Goal: Check status: Check status

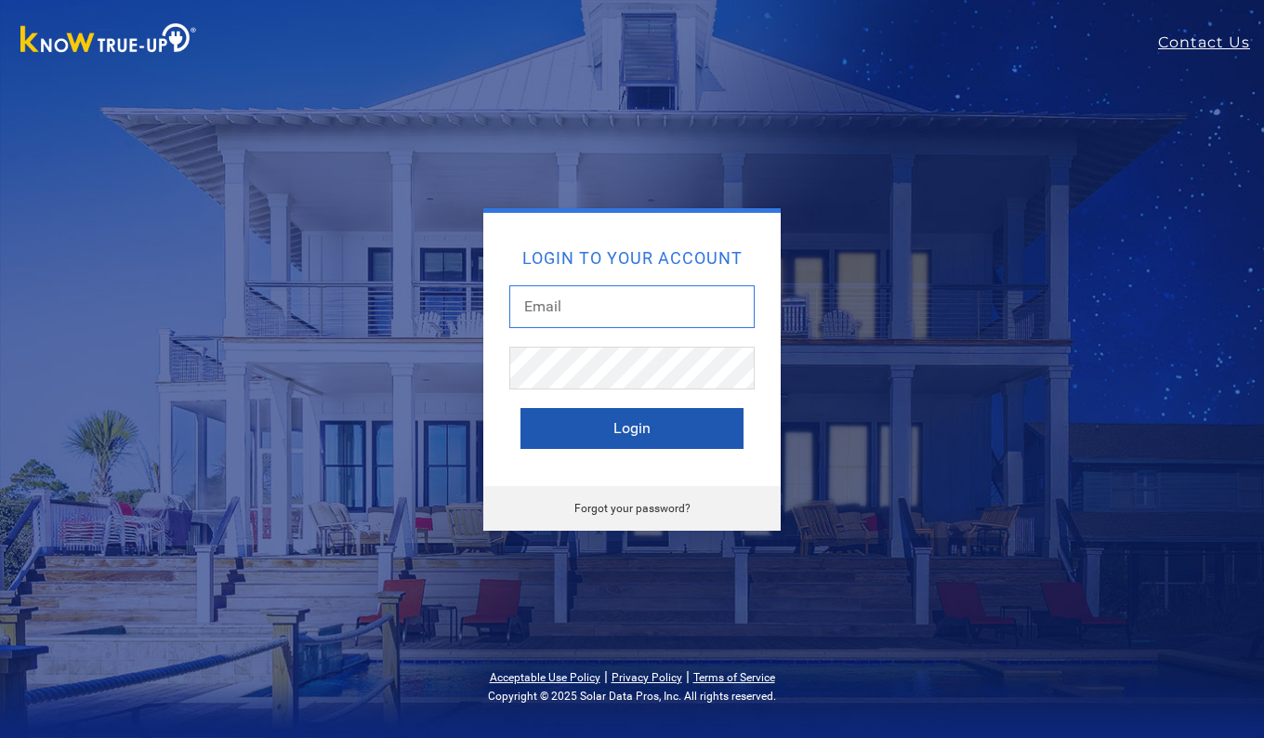
type input "durangarc@hotmail.com"
click at [592, 433] on button "Login" at bounding box center [631, 428] width 223 height 41
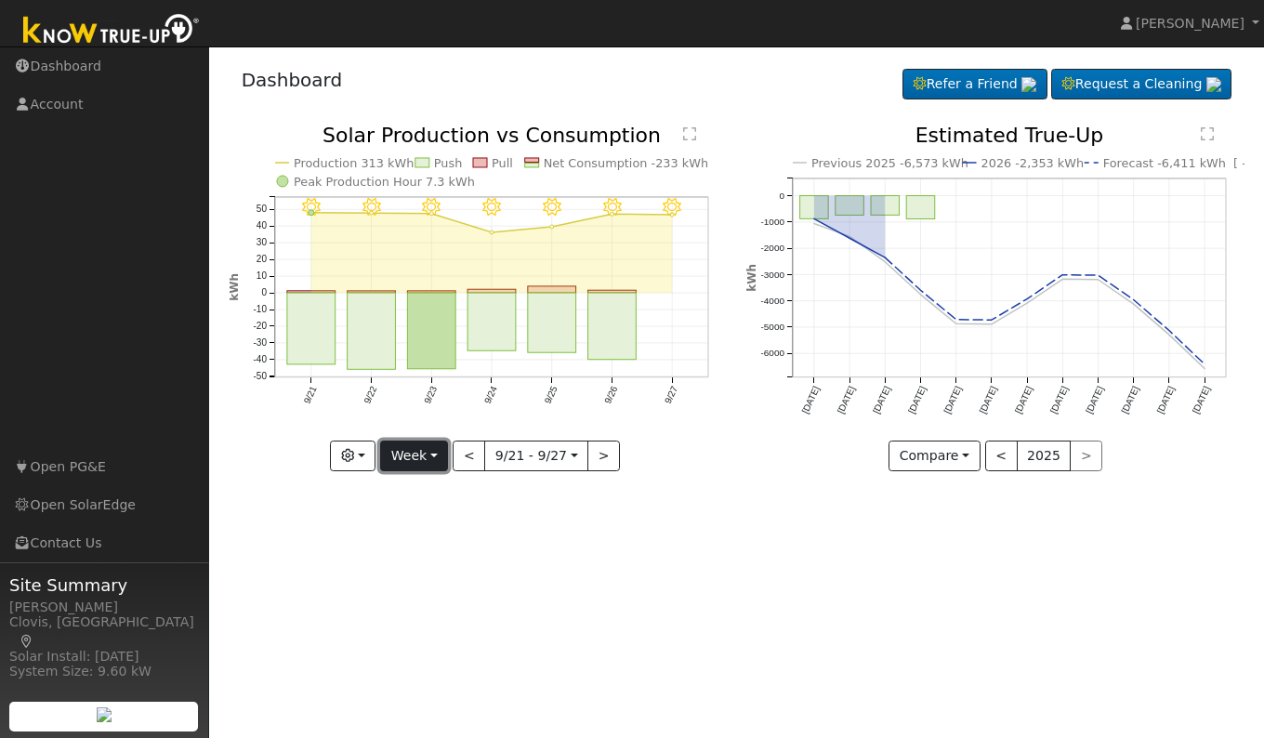
click at [414, 458] on button "Week" at bounding box center [414, 456] width 68 height 32
click at [420, 493] on link "Day" at bounding box center [445, 494] width 129 height 26
type input "[DATE]"
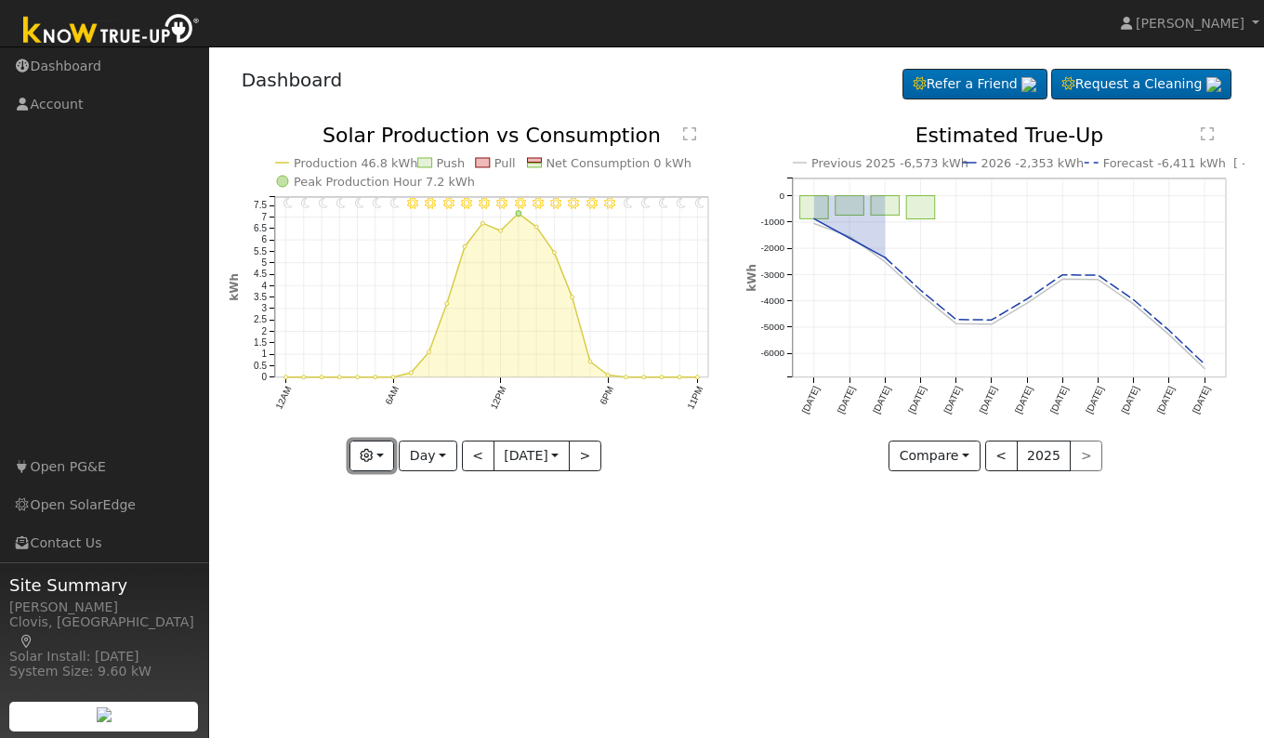
click at [373, 459] on icon "button" at bounding box center [366, 455] width 13 height 13
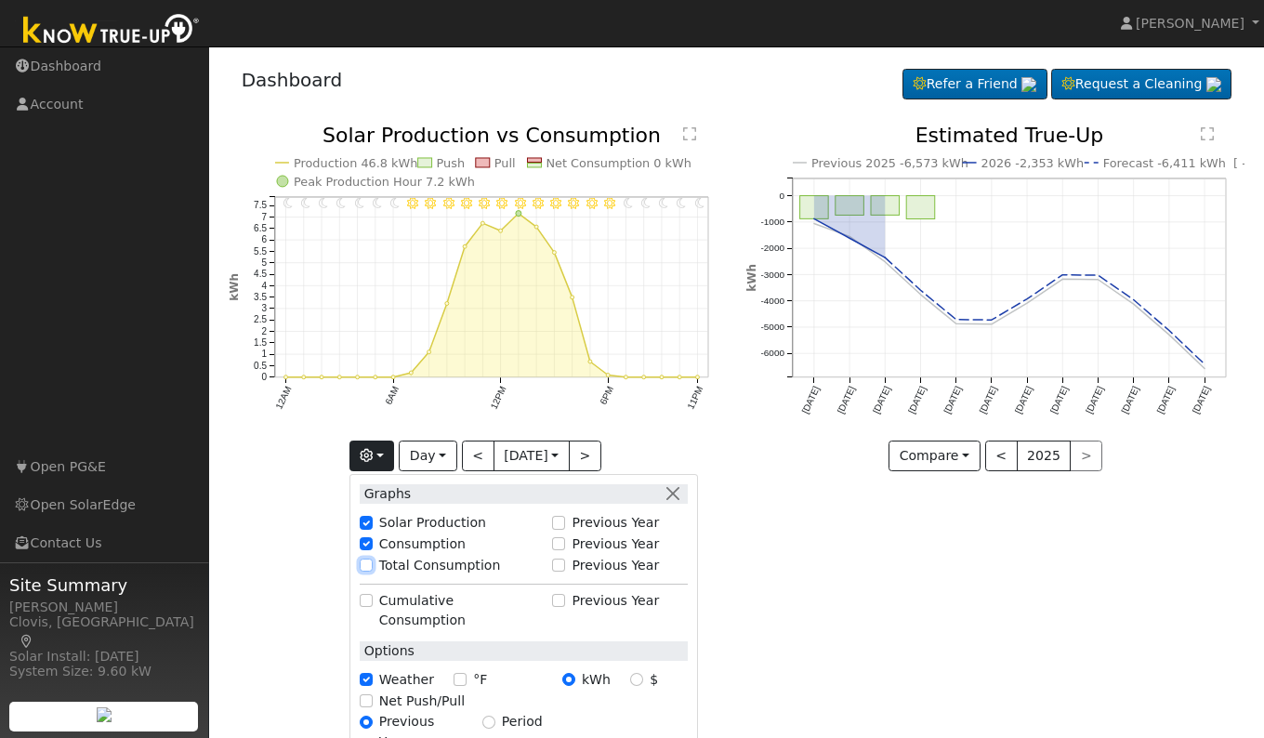
click at [363, 558] on input "Total Consumption" at bounding box center [366, 564] width 13 height 13
checkbox input "true"
click at [779, 586] on div "User Profile First name Last name Email Email Notifications No Emails No Emails…" at bounding box center [736, 391] width 1055 height 691
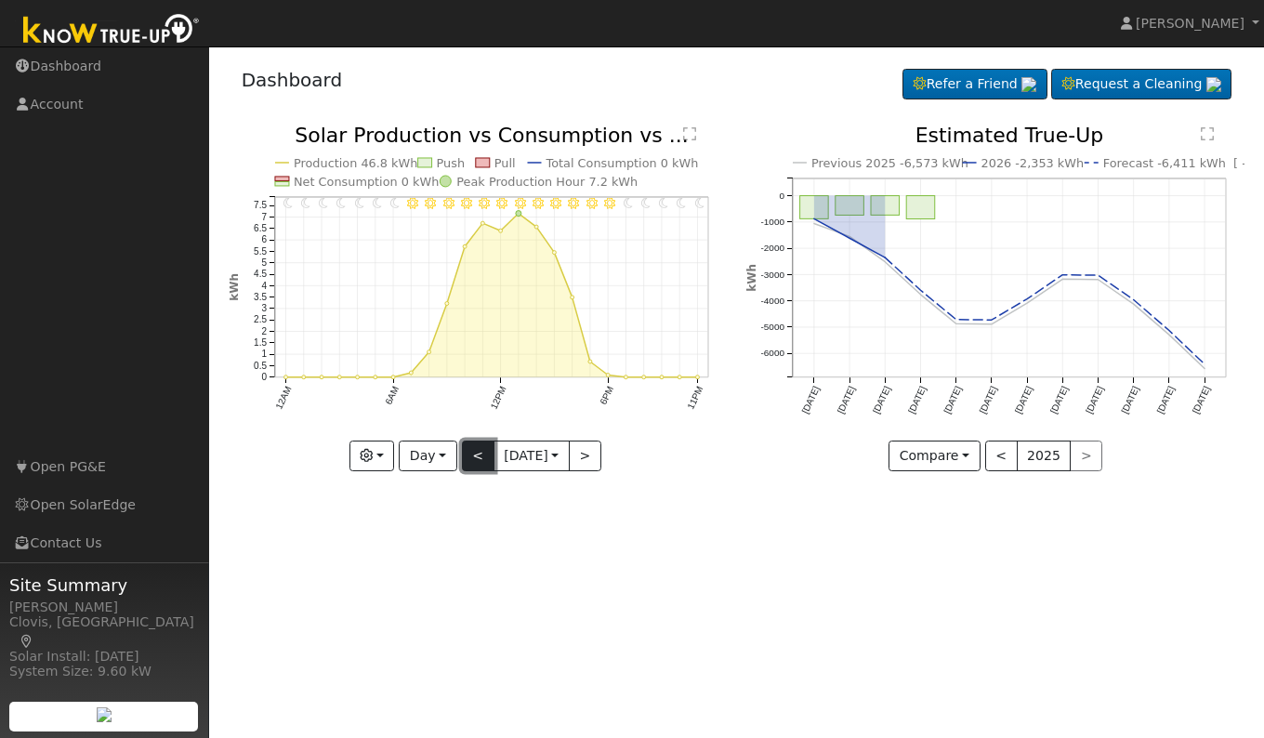
click at [478, 447] on button "<" at bounding box center [478, 456] width 33 height 32
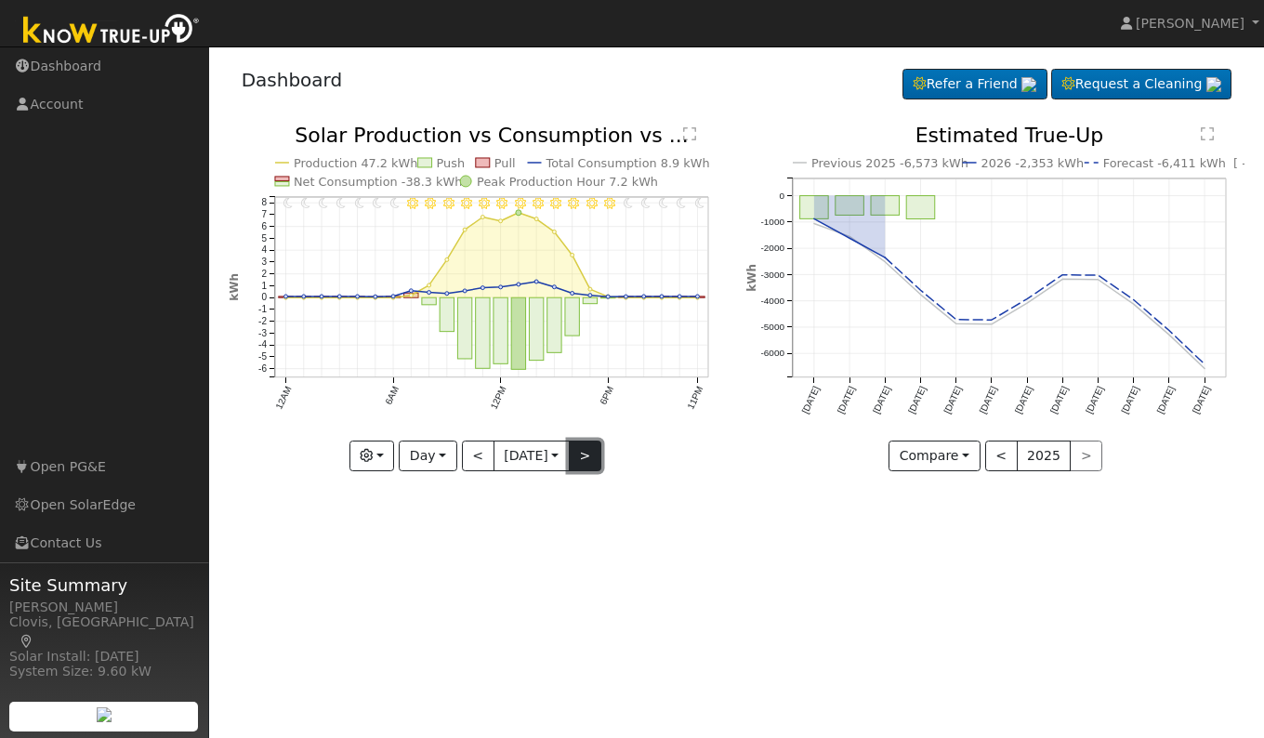
click at [579, 455] on button ">" at bounding box center [585, 456] width 33 height 32
type input "[DATE]"
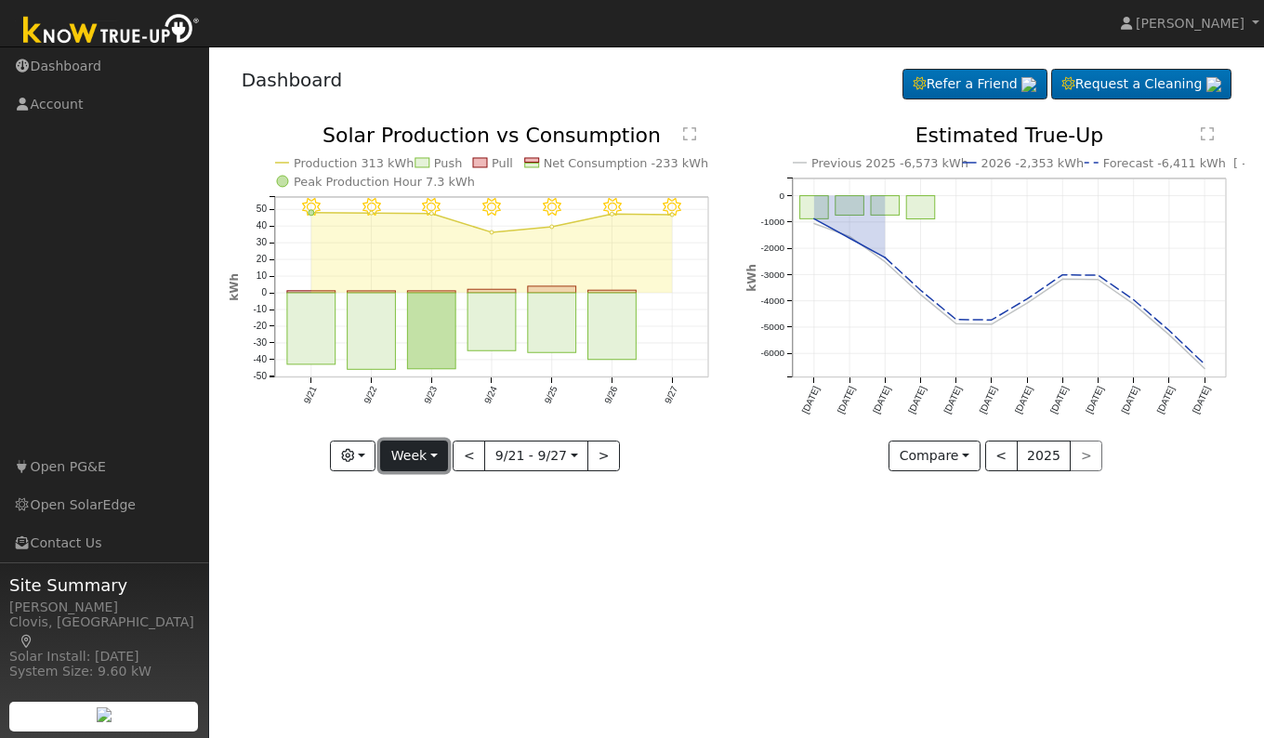
click at [405, 458] on button "Week" at bounding box center [414, 456] width 68 height 32
click at [408, 492] on link "Day" at bounding box center [445, 494] width 129 height 26
type input "[DATE]"
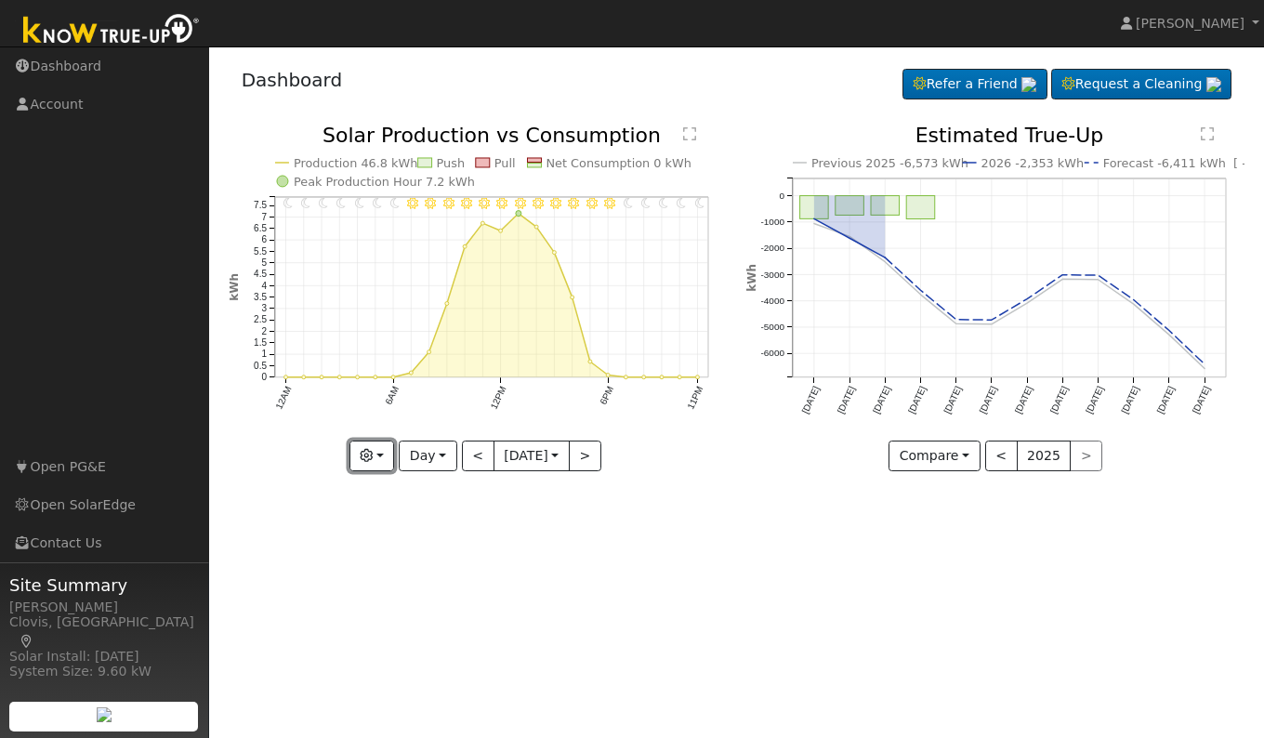
click at [368, 457] on icon "button" at bounding box center [366, 455] width 13 height 13
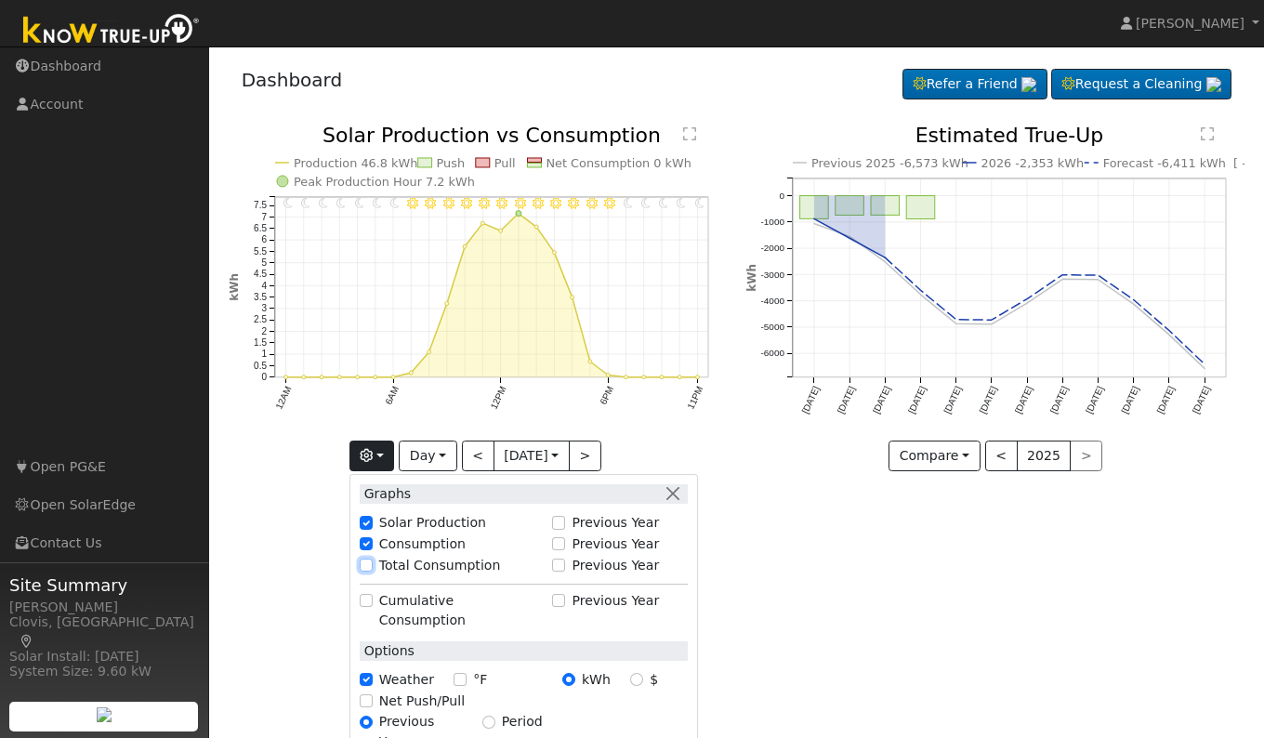
click at [364, 564] on input "Total Consumption" at bounding box center [366, 564] width 13 height 13
checkbox input "true"
click at [364, 595] on input "Cumulative Consumption" at bounding box center [366, 600] width 13 height 13
checkbox input "true"
checkbox input "false"
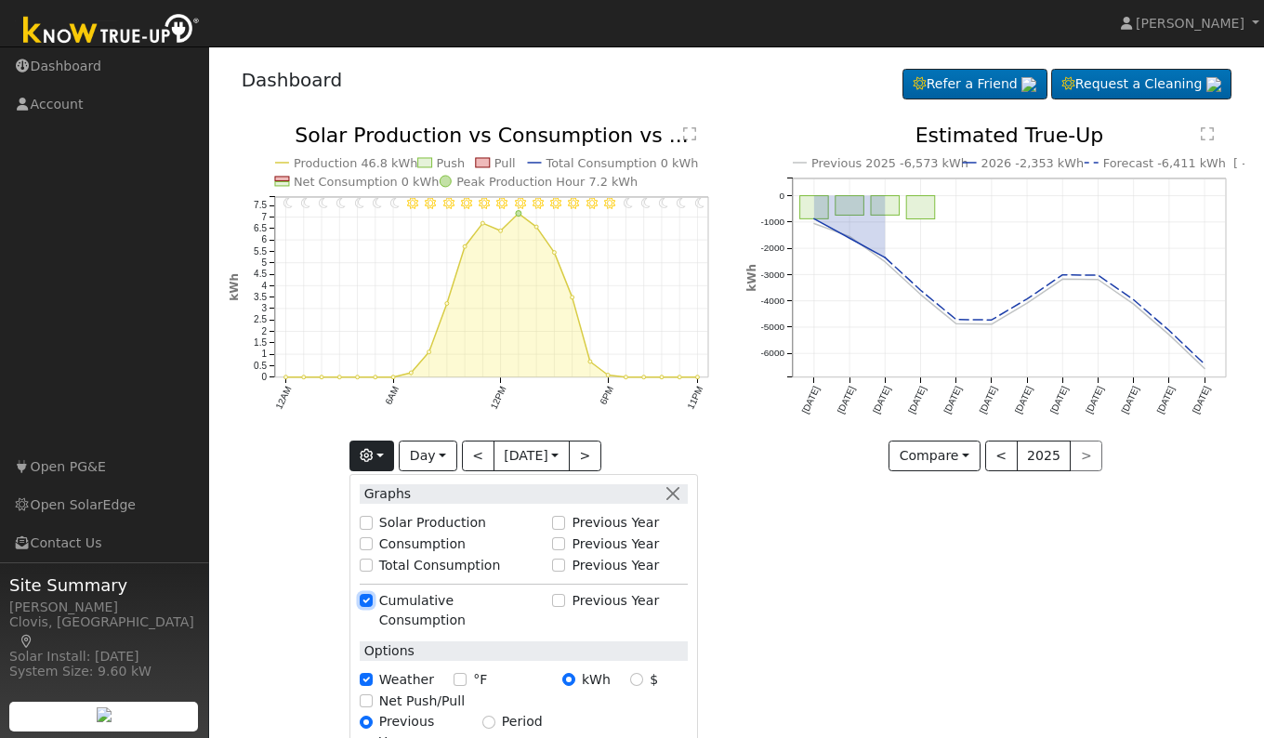
checkbox input "false"
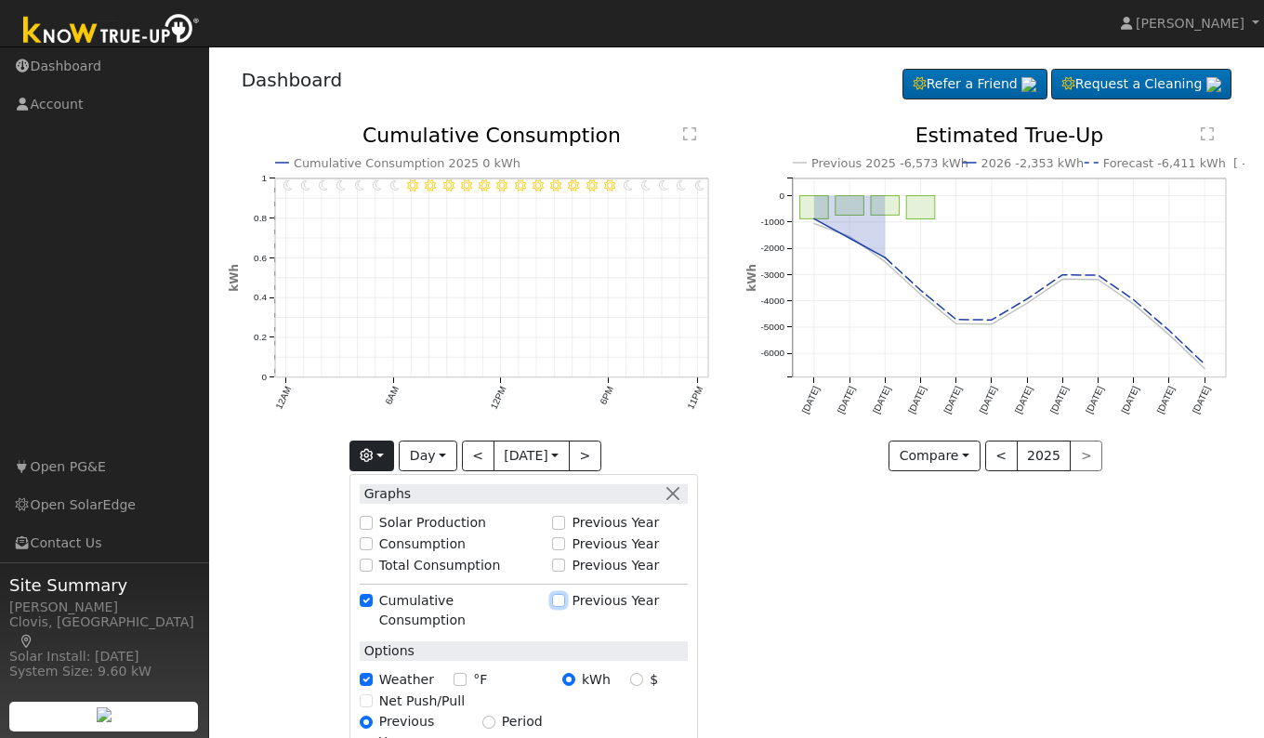
click at [556, 605] on input "Previous Year" at bounding box center [558, 600] width 13 height 13
checkbox input "true"
click at [589, 451] on button ">" at bounding box center [585, 456] width 33 height 32
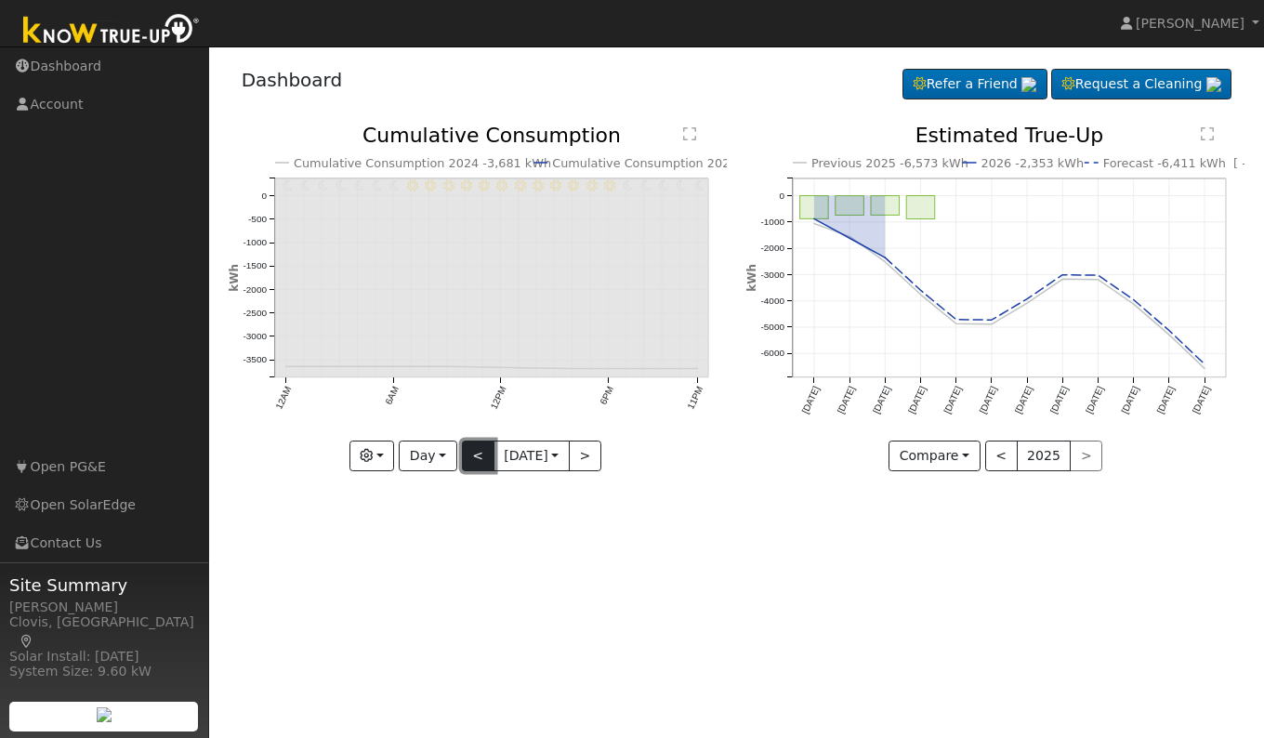
click at [467, 454] on button "<" at bounding box center [478, 456] width 33 height 32
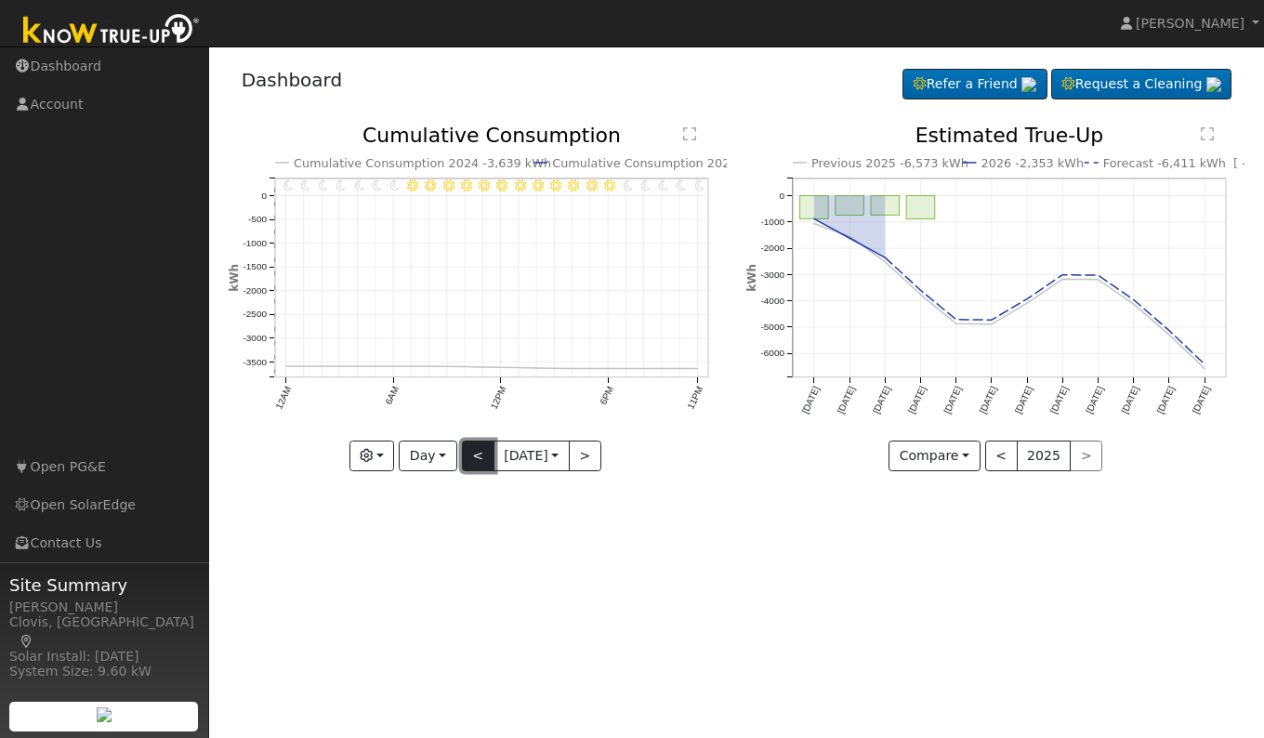
click at [467, 458] on button "<" at bounding box center [478, 456] width 33 height 32
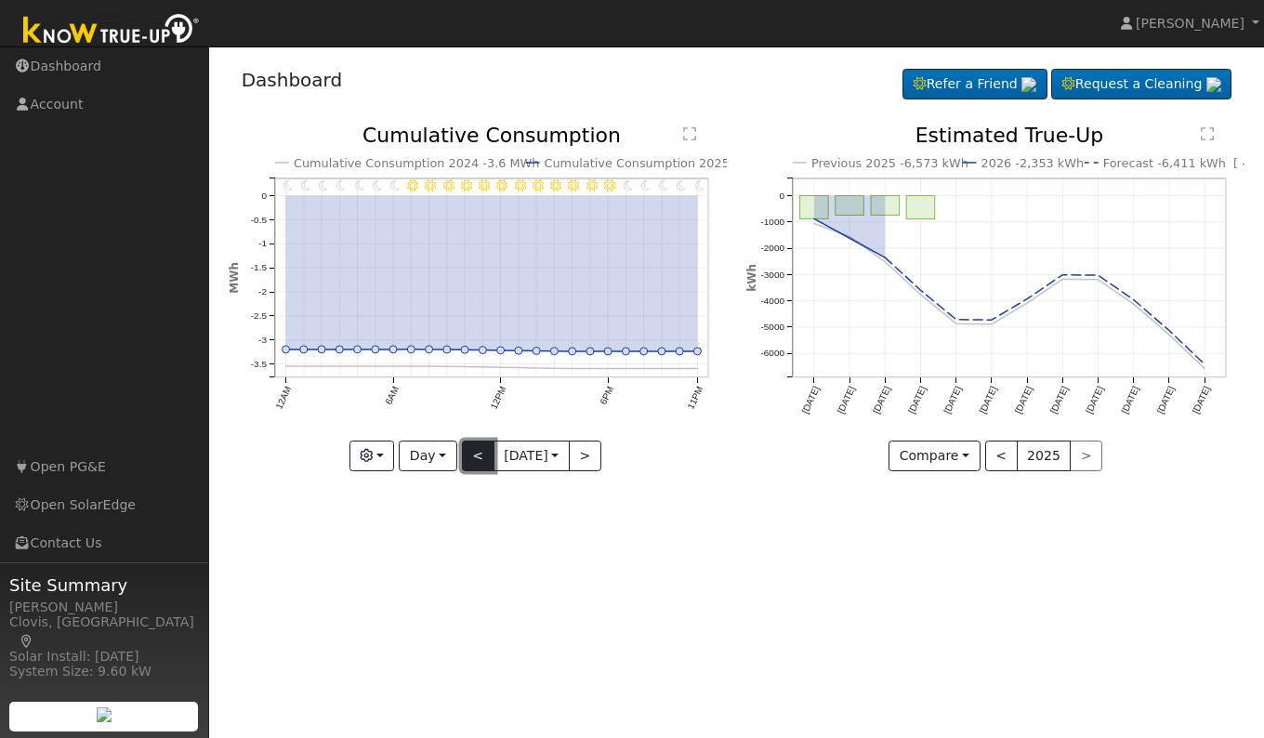
click at [467, 458] on button "<" at bounding box center [478, 456] width 33 height 32
type input "2025-09-23"
click at [311, 91] on link "Dashboard" at bounding box center [292, 80] width 101 height 22
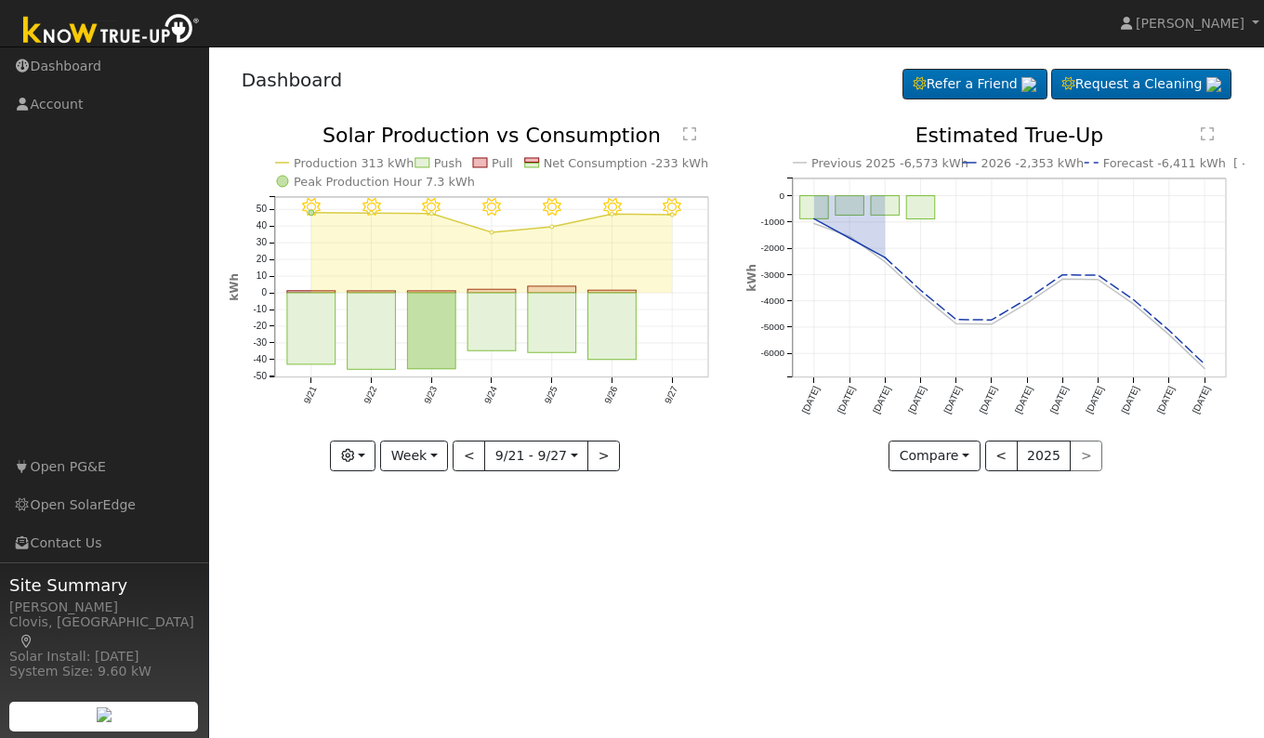
click at [796, 618] on div "User Profile First name Last name Email Email Notifications No Emails No Emails…" at bounding box center [736, 391] width 1055 height 691
click at [423, 456] on button "Week" at bounding box center [414, 456] width 68 height 32
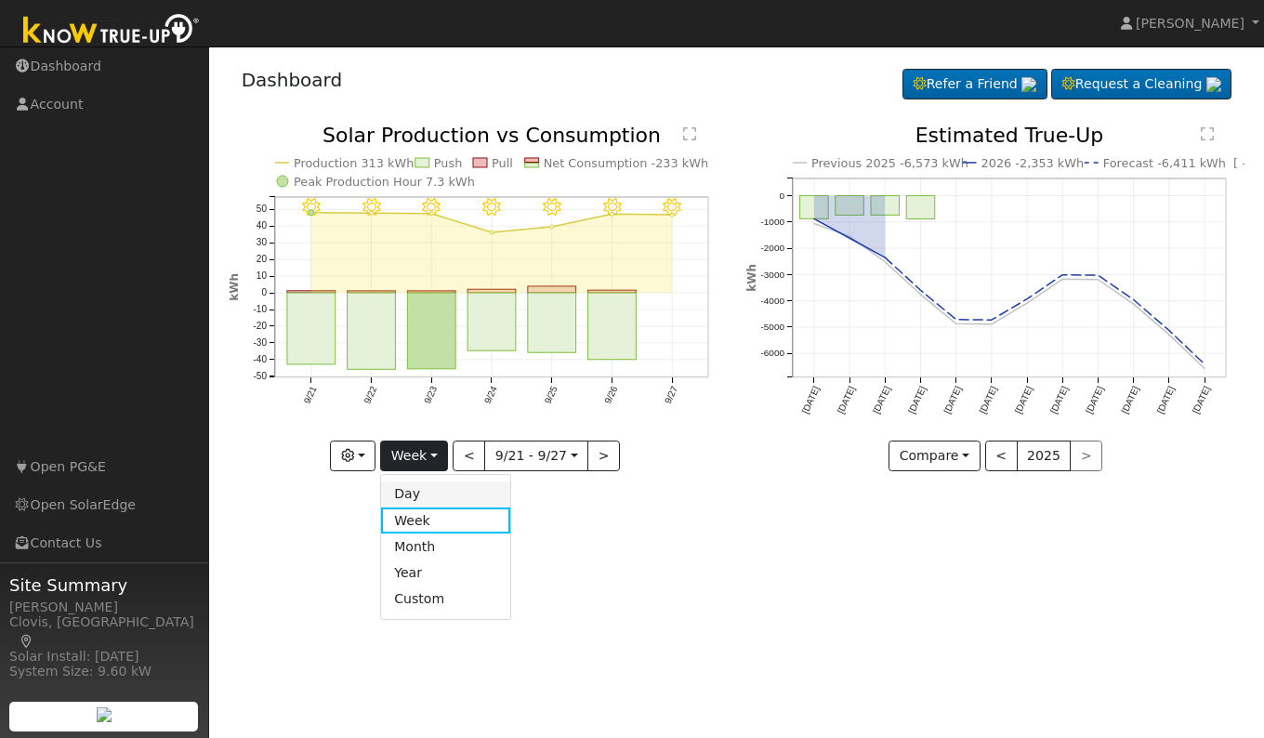
click at [420, 484] on link "Day" at bounding box center [445, 494] width 129 height 26
type input "[DATE]"
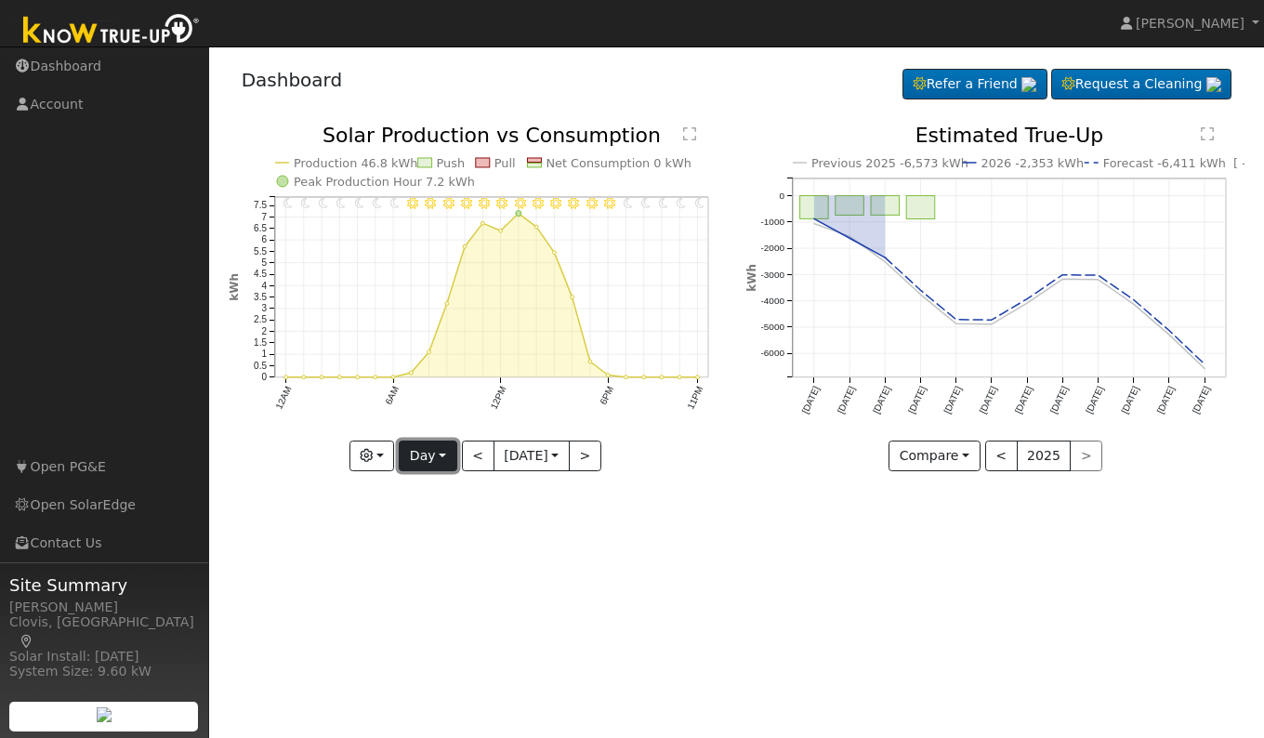
click at [436, 459] on button "Day" at bounding box center [428, 456] width 58 height 32
click at [468, 493] on link "Day" at bounding box center [464, 494] width 129 height 26
click at [370, 463] on button "button" at bounding box center [372, 456] width 46 height 32
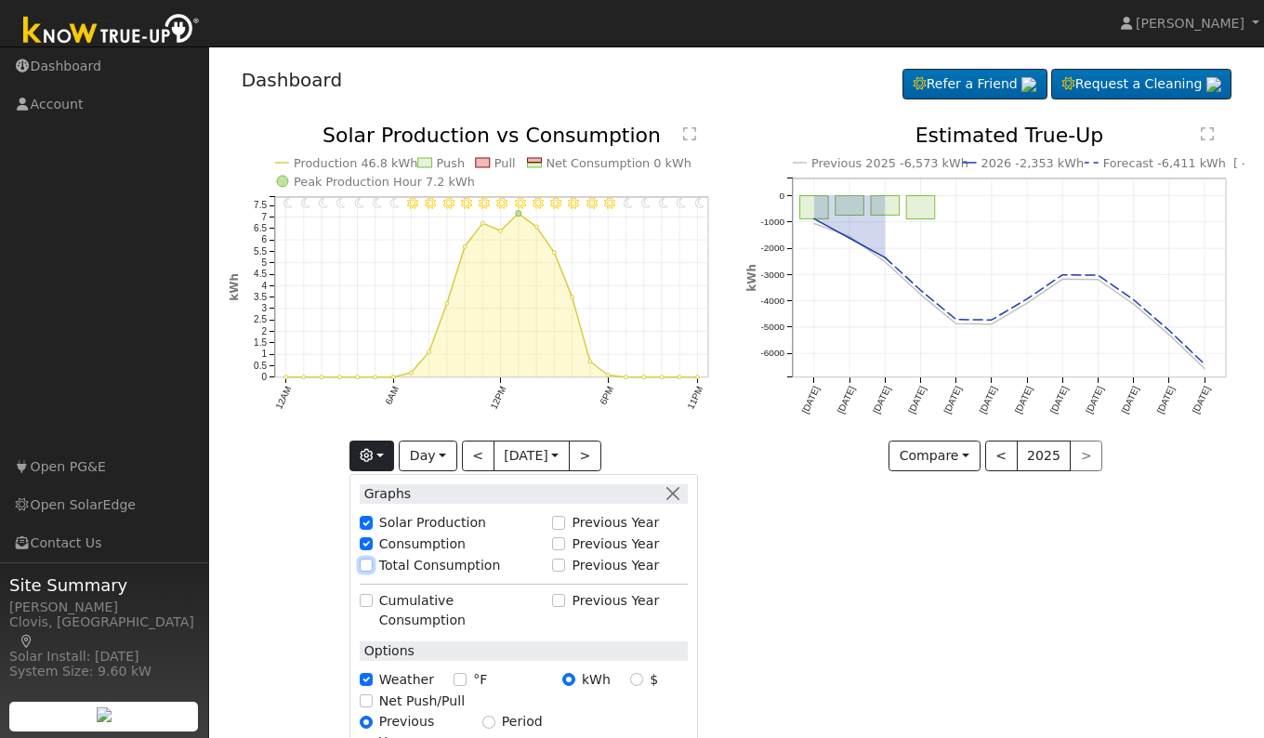
click at [368, 569] on input "Total Consumption" at bounding box center [366, 564] width 13 height 13
checkbox input "true"
click at [834, 600] on div "User Profile First name Last name Email Email Notifications No Emails No Emails…" at bounding box center [736, 391] width 1055 height 691
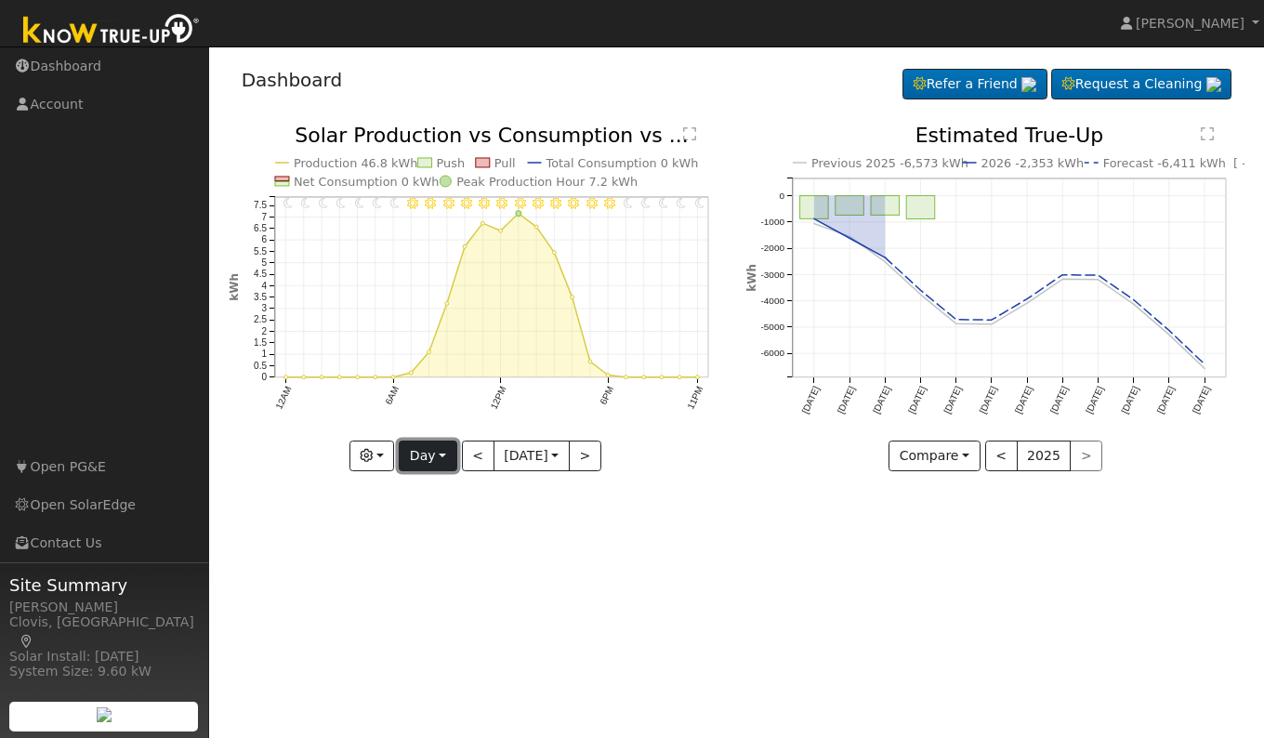
click at [443, 449] on button "Day" at bounding box center [428, 456] width 58 height 32
click at [658, 539] on div "User Profile First name Last name Email Email Notifications No Emails No Emails…" at bounding box center [736, 391] width 1055 height 691
click at [367, 443] on button "button" at bounding box center [372, 456] width 46 height 32
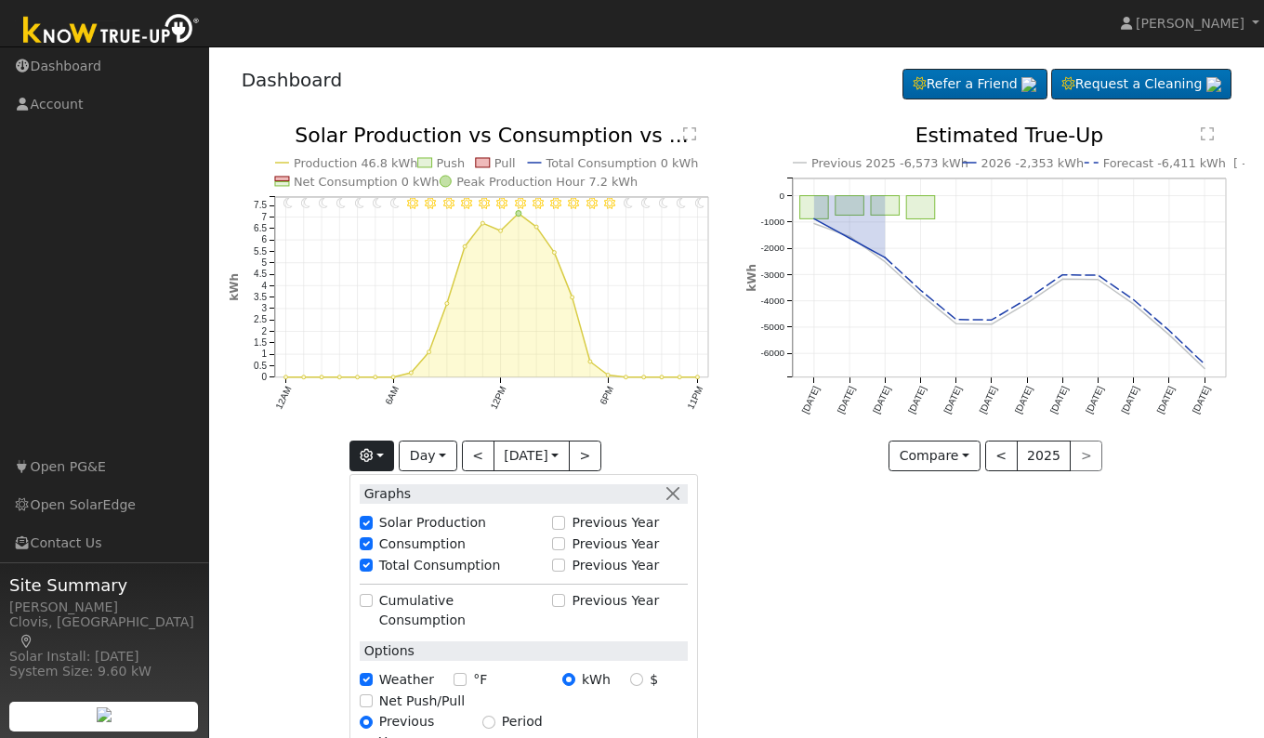
click at [879, 565] on div "User Profile First name Last name Email Email Notifications No Emails No Emails…" at bounding box center [736, 391] width 1055 height 691
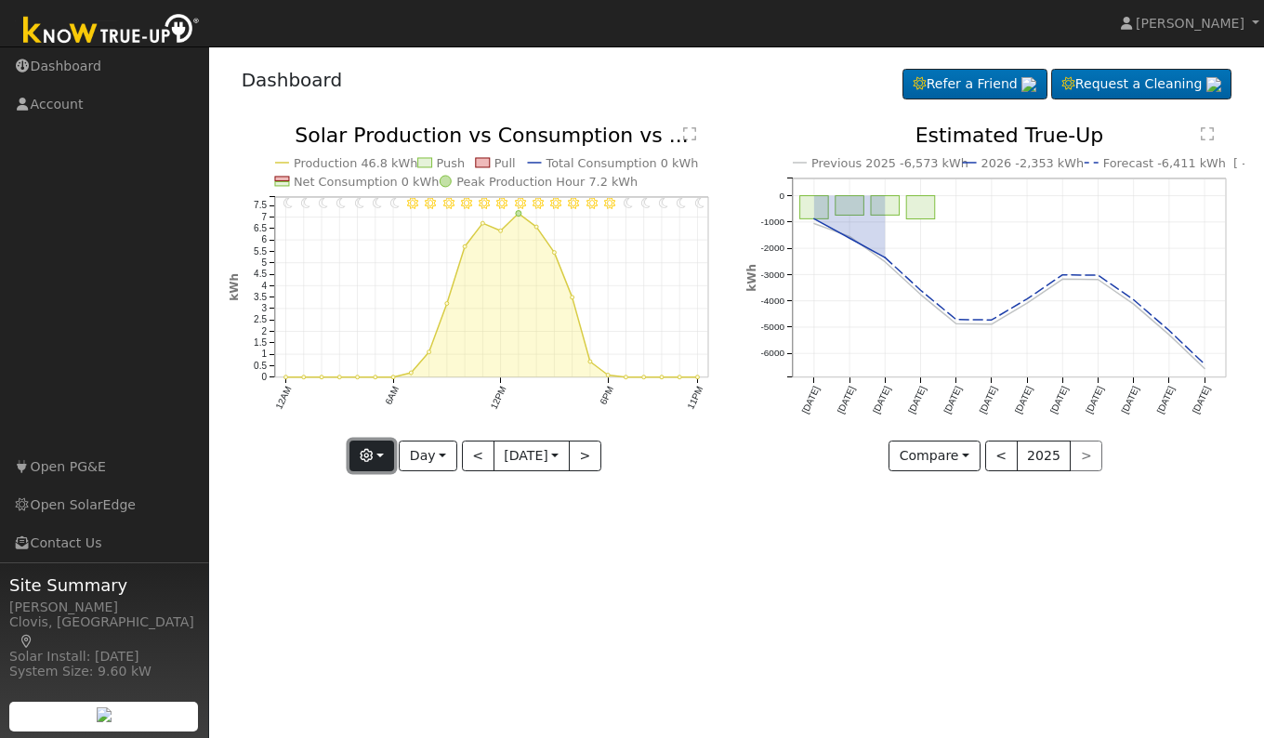
click at [380, 456] on button "button" at bounding box center [372, 456] width 46 height 32
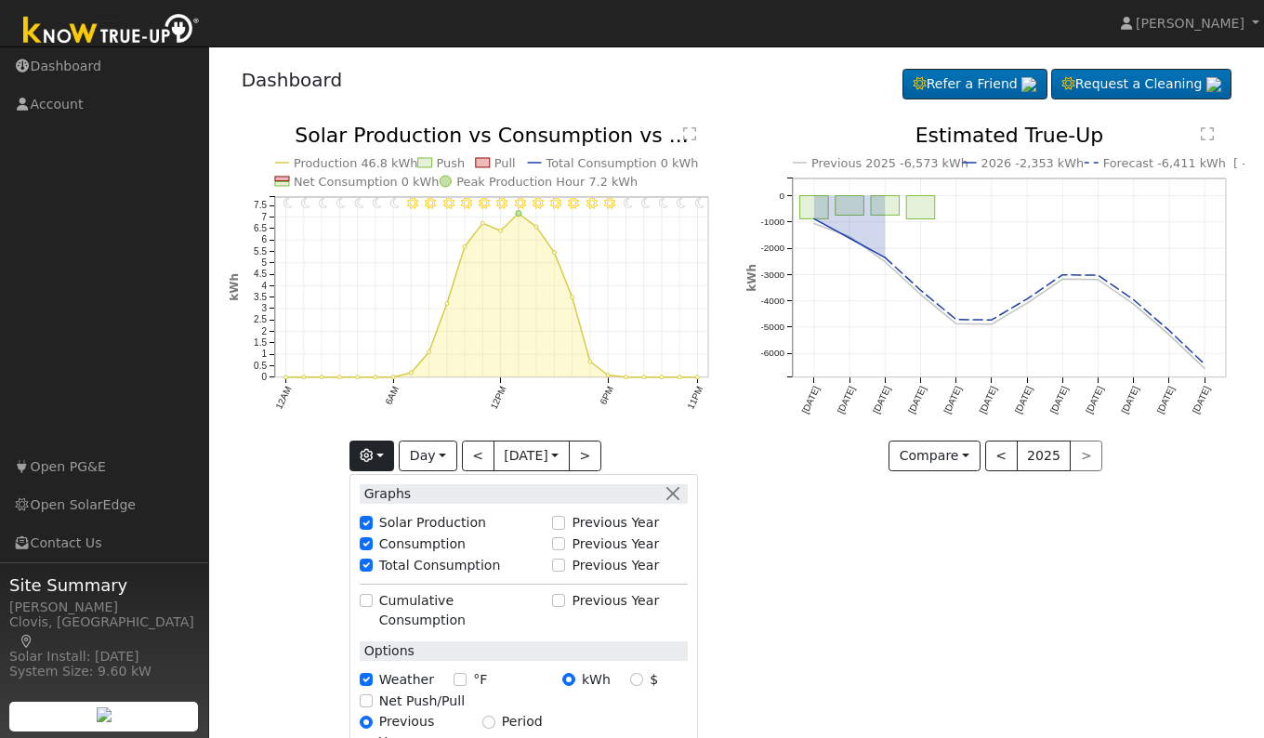
click at [834, 587] on div "User Profile First name Last name Email Email Notifications No Emails No Emails…" at bounding box center [736, 391] width 1055 height 691
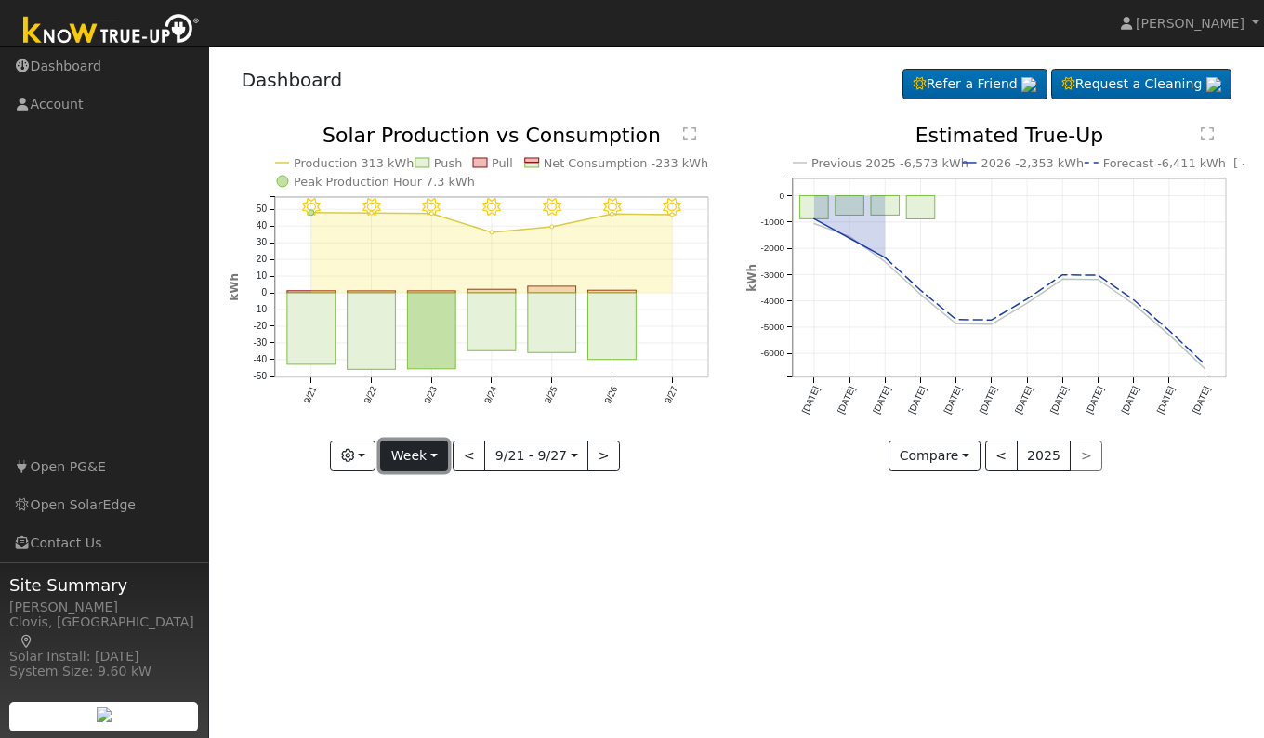
click at [429, 452] on button "Week" at bounding box center [414, 456] width 68 height 32
click at [421, 495] on link "Day" at bounding box center [445, 494] width 129 height 26
type input "[DATE]"
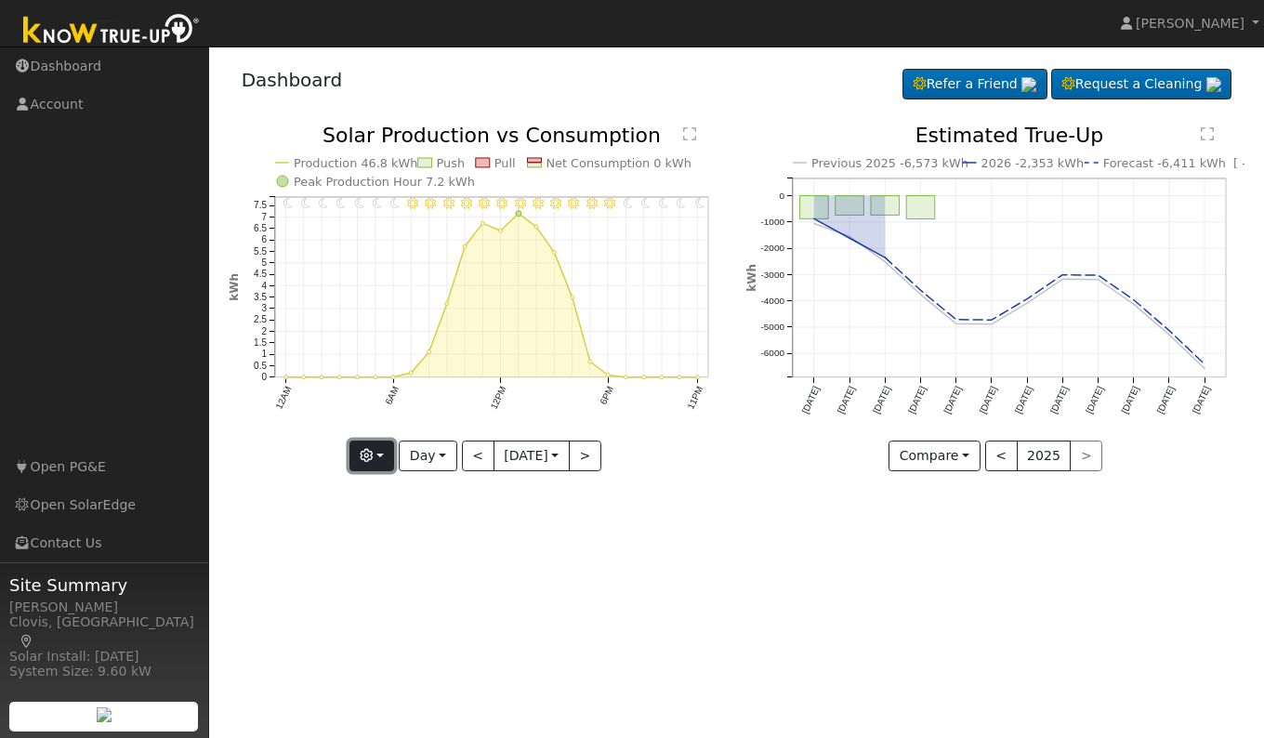
click at [380, 458] on button "button" at bounding box center [372, 456] width 46 height 32
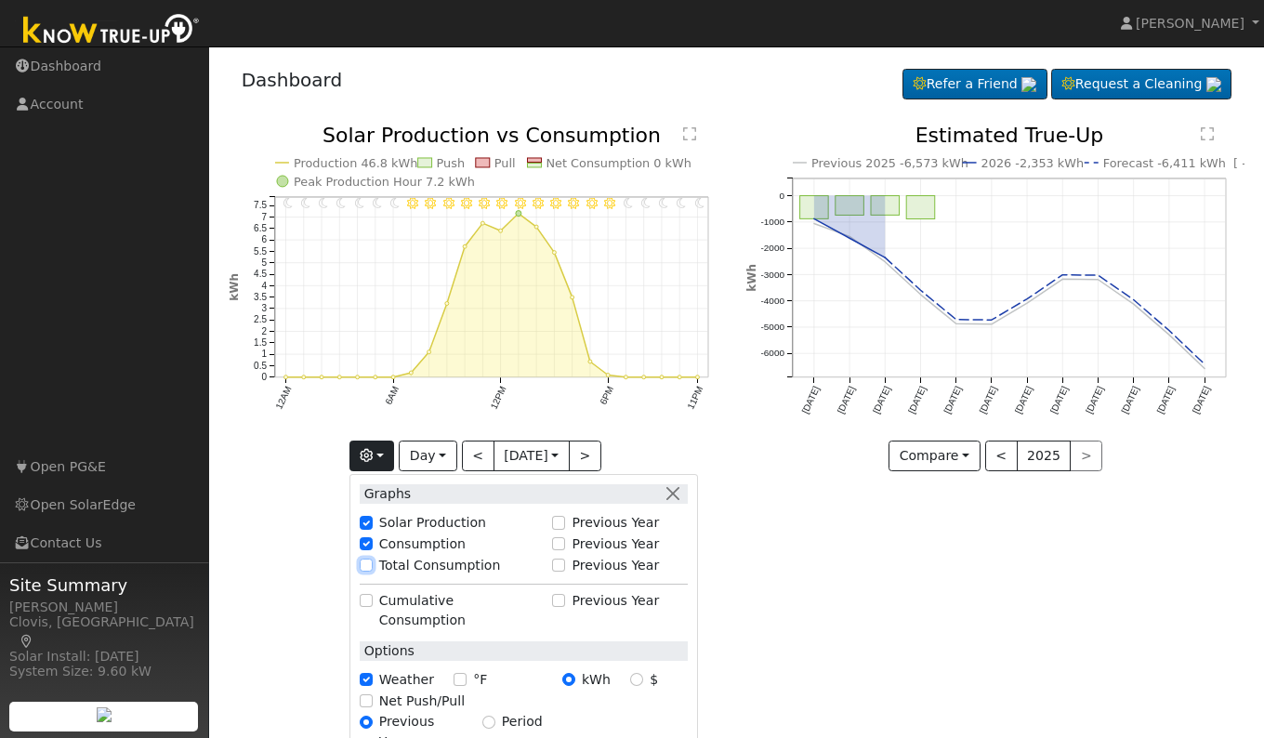
click at [365, 570] on input "Total Consumption" at bounding box center [366, 564] width 13 height 13
checkbox input "true"
click at [973, 613] on div "User Profile First name Last name Email Email Notifications No Emails No Emails…" at bounding box center [736, 391] width 1055 height 691
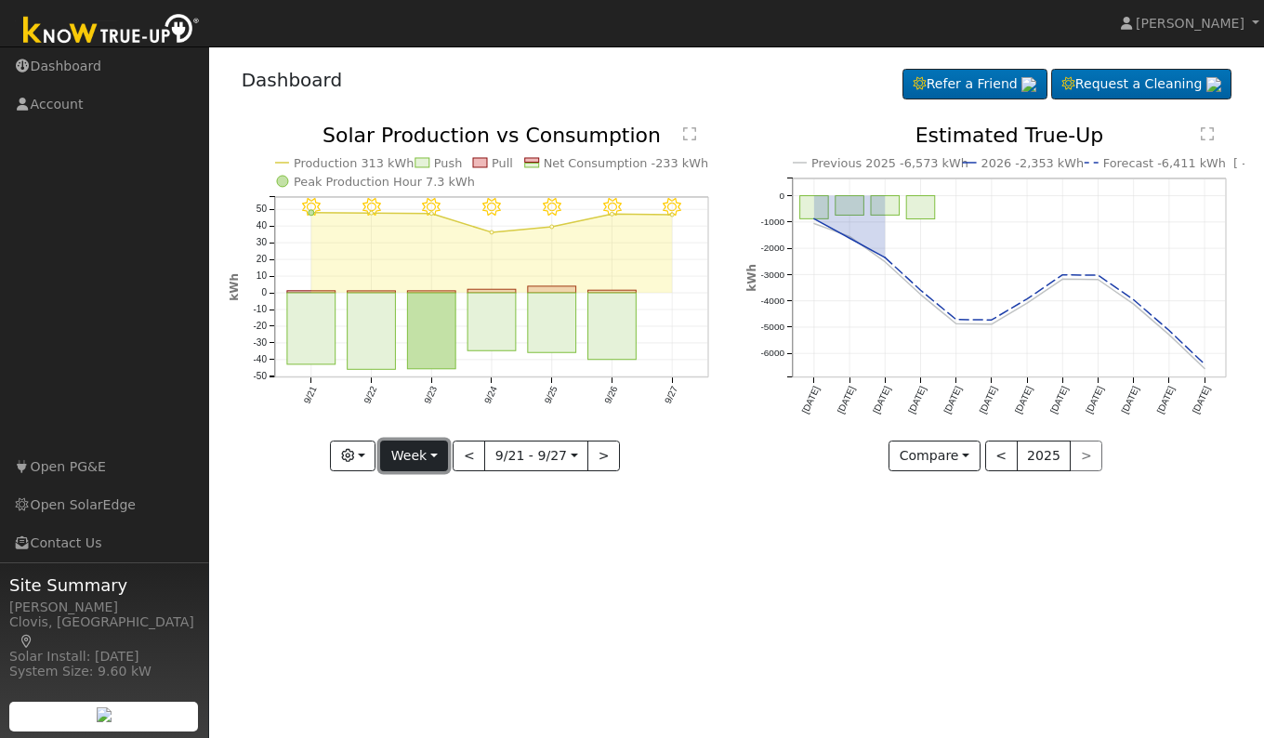
click at [423, 461] on button "Week" at bounding box center [414, 456] width 68 height 32
click at [414, 497] on link "Day" at bounding box center [445, 494] width 129 height 26
type input "[DATE]"
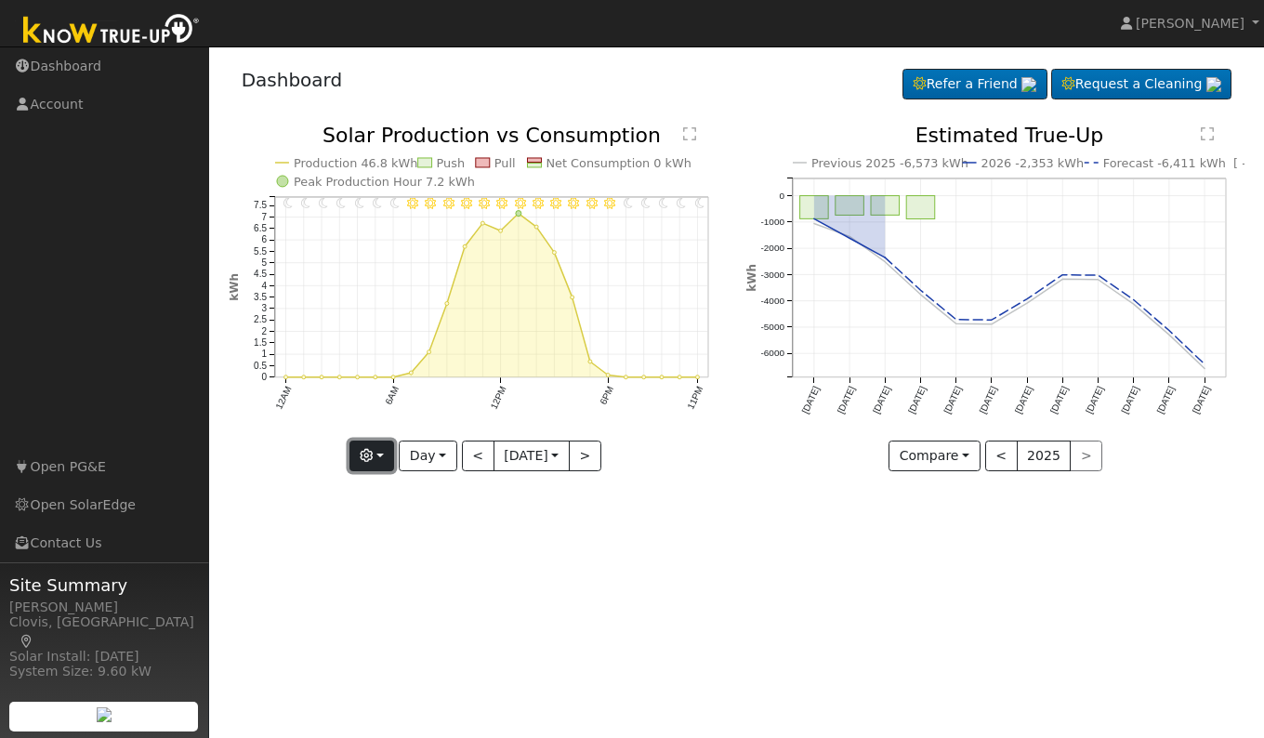
click at [364, 454] on icon "button" at bounding box center [366, 455] width 13 height 13
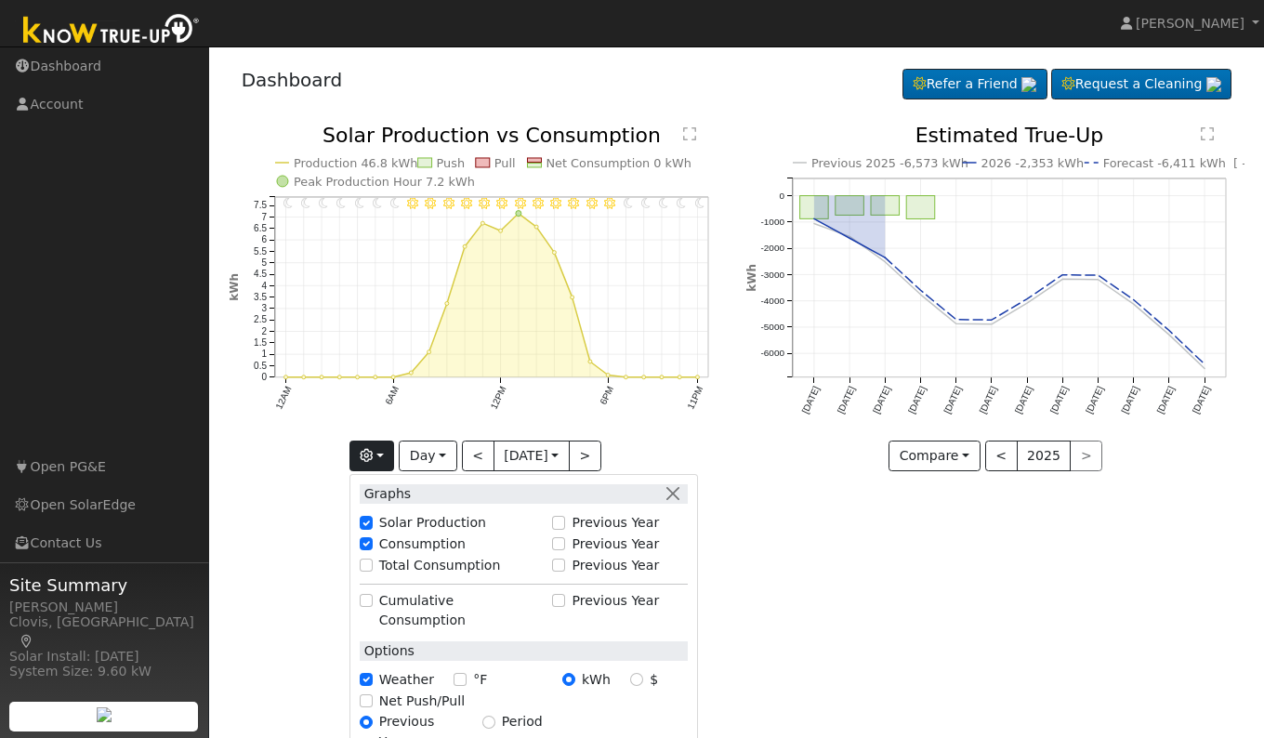
click at [367, 572] on div "Total Consumption" at bounding box center [451, 566] width 183 height 20
click at [365, 564] on input "Total Consumption" at bounding box center [366, 564] width 13 height 13
checkbox input "true"
click at [1005, 705] on div "User Profile First name Last name Email Email Notifications No Emails No Emails…" at bounding box center [736, 391] width 1055 height 691
